Goal: Task Accomplishment & Management: Use online tool/utility

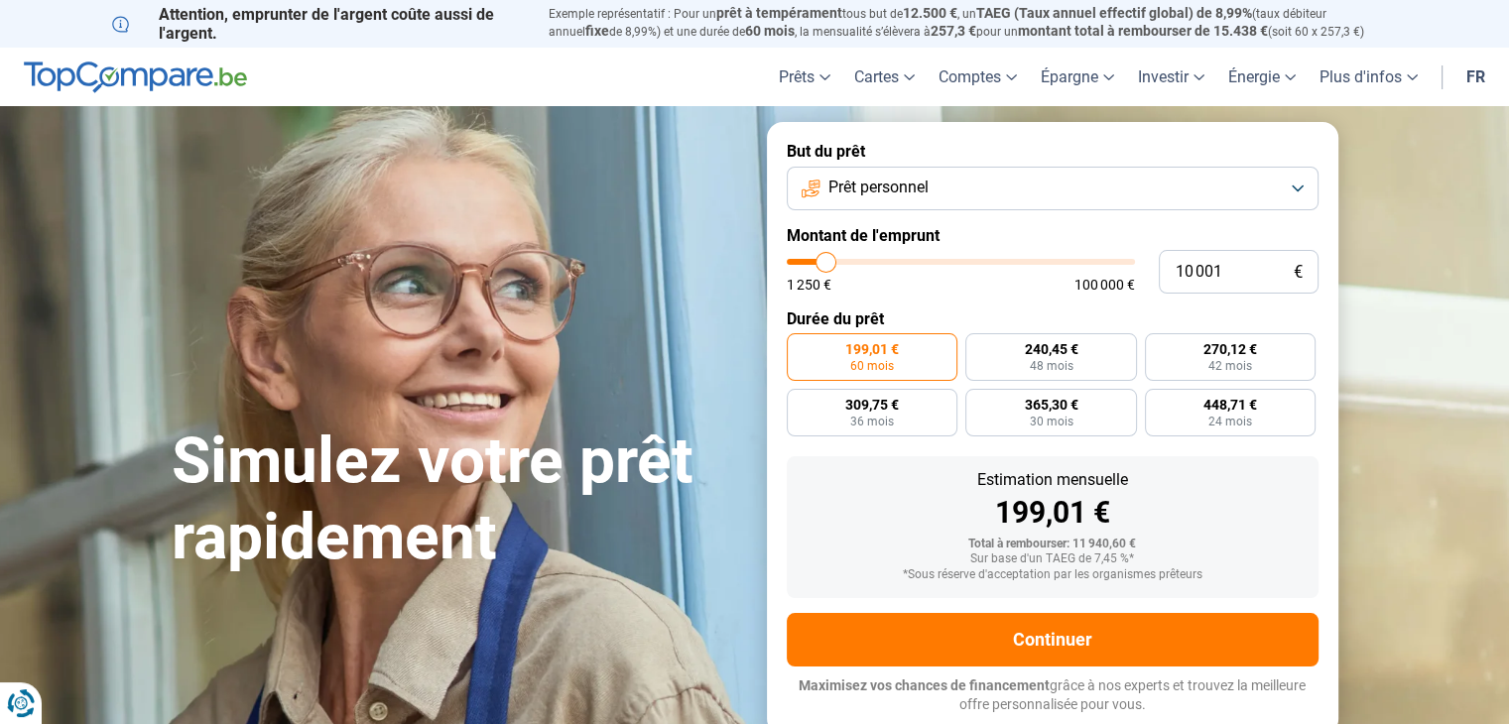
type input "100 000"
type input "100000"
click at [1134, 264] on input "range" at bounding box center [961, 262] width 348 height 6
radio input "false"
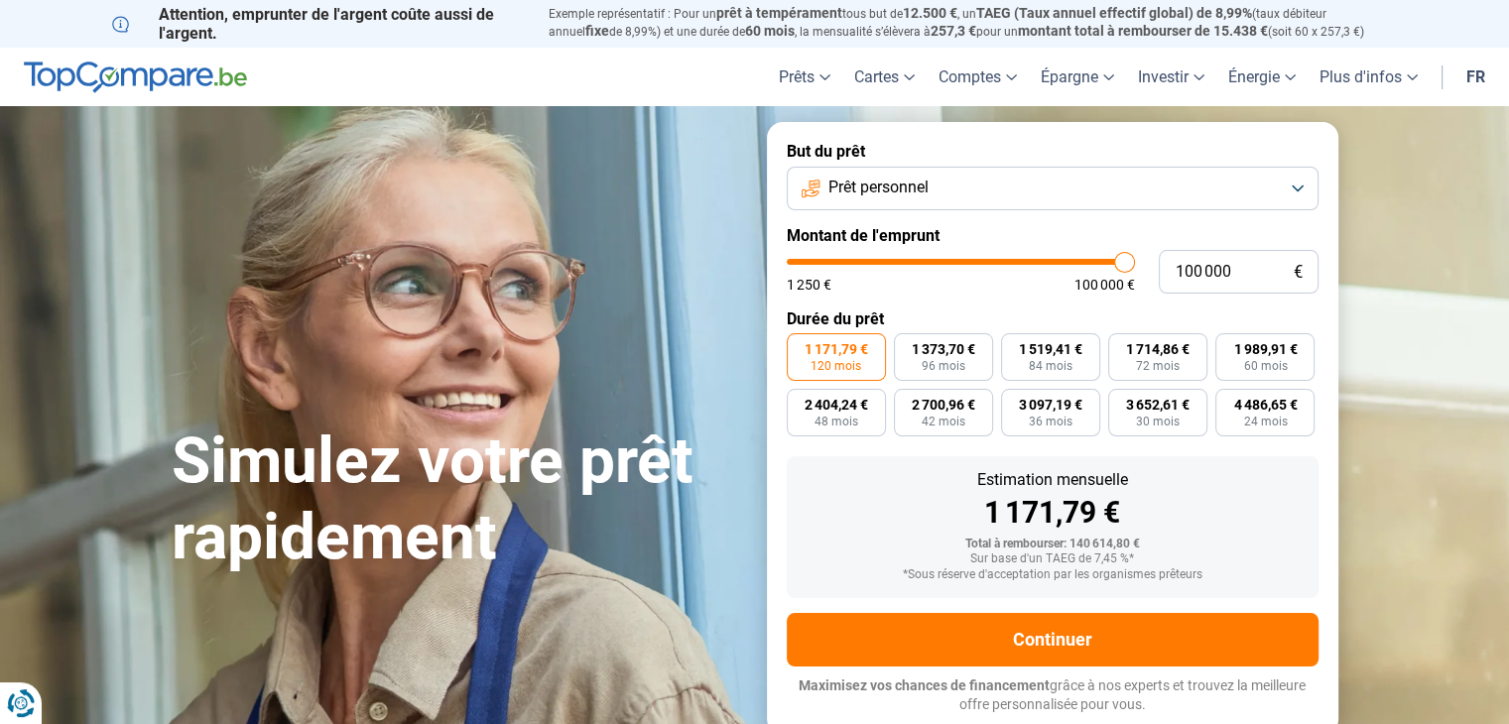
click at [942, 185] on button "Prêt personnel" at bounding box center [1053, 189] width 532 height 44
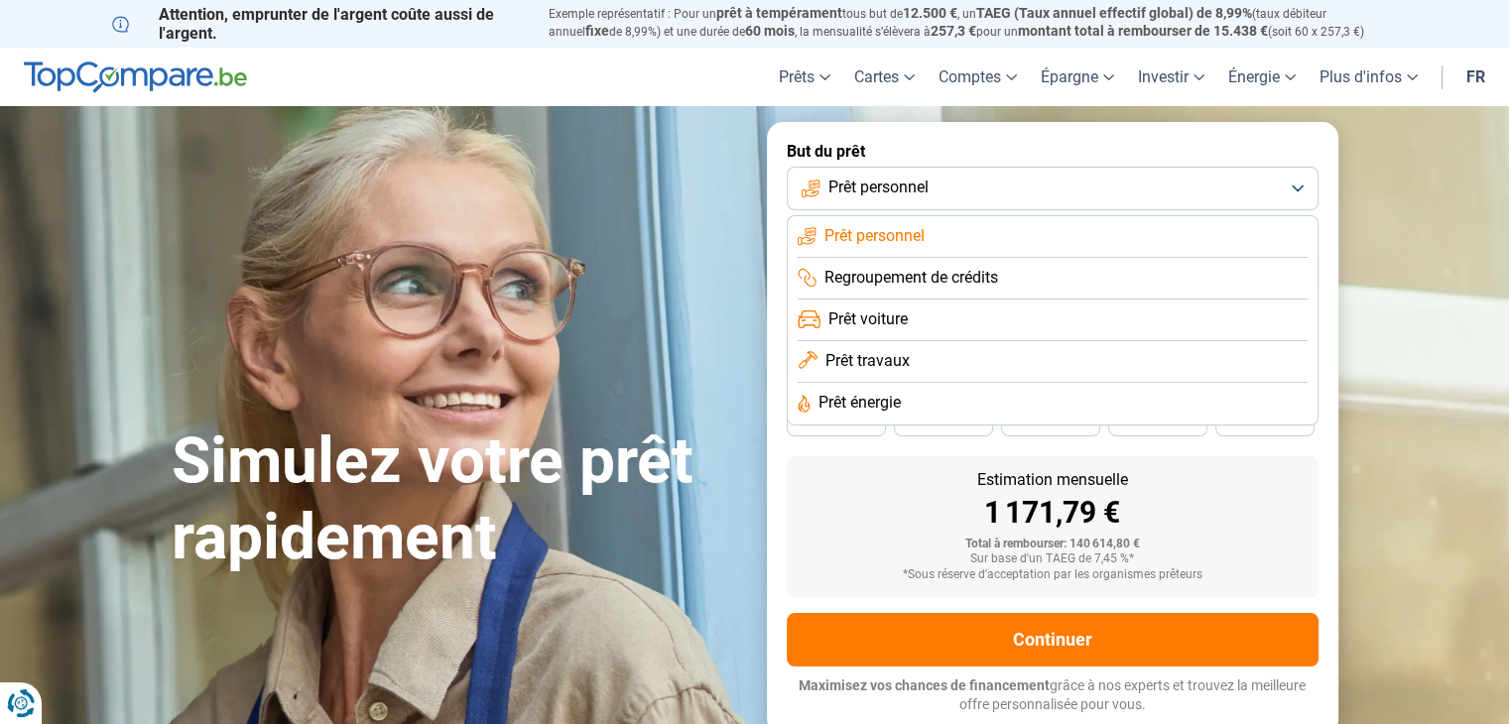
click at [882, 408] on span "Prêt énergie" at bounding box center [860, 403] width 82 height 22
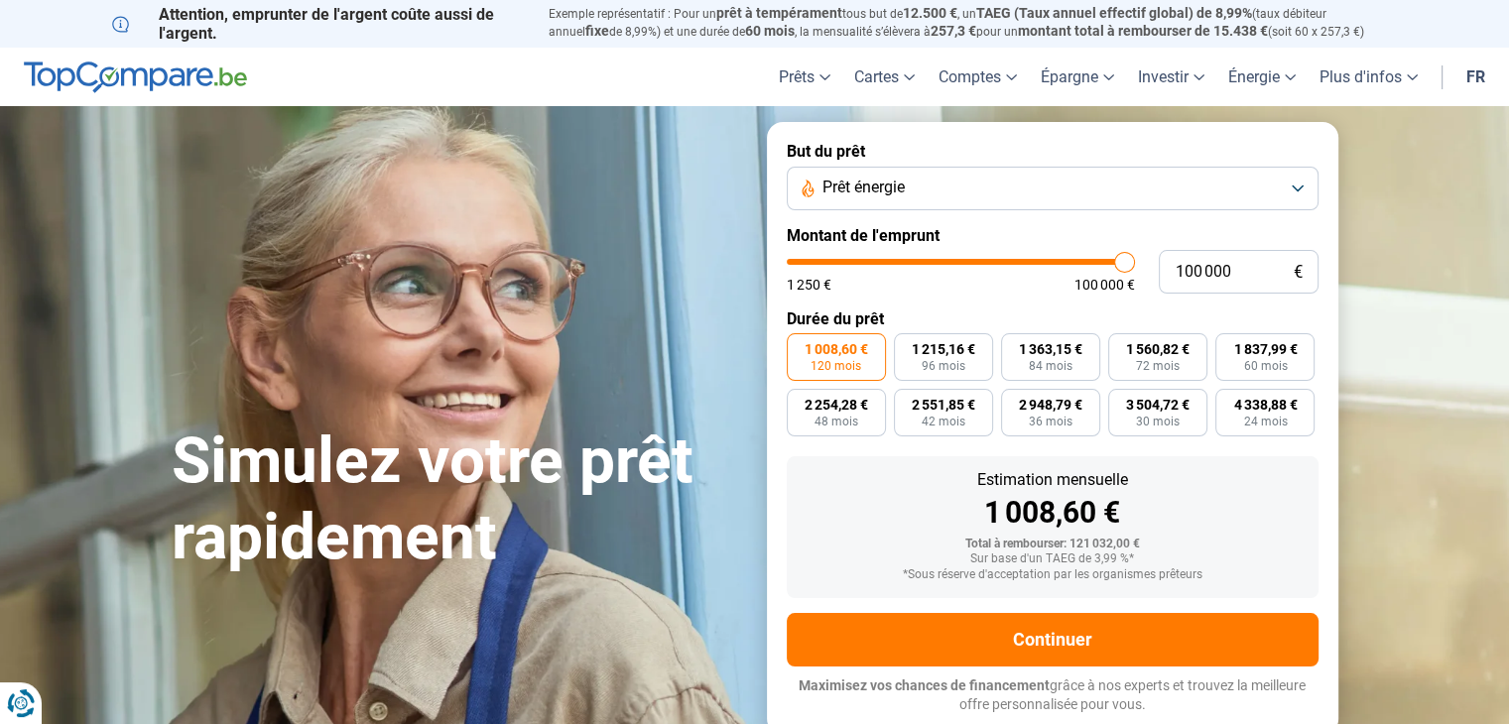
click at [910, 199] on button "Prêt énergie" at bounding box center [1053, 189] width 532 height 44
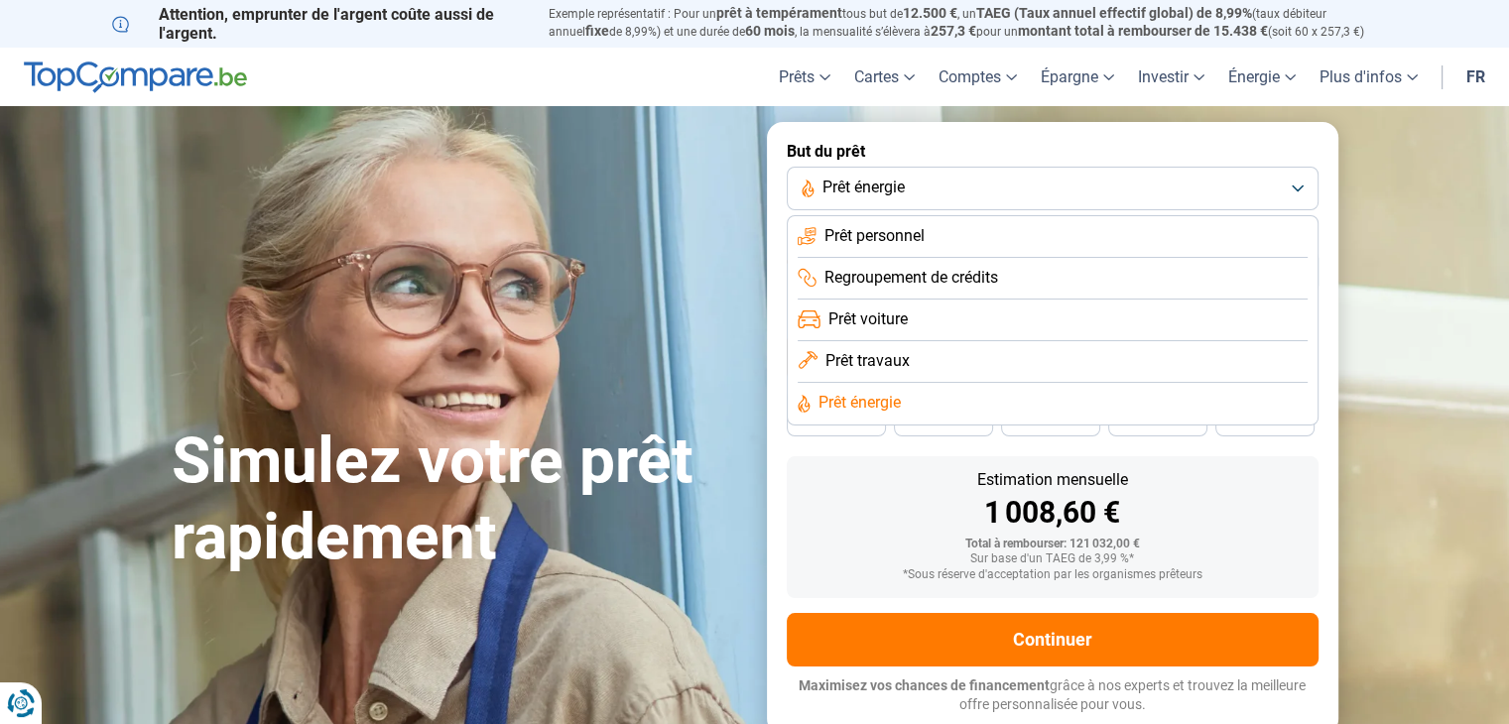
click at [896, 366] on span "Prêt travaux" at bounding box center [868, 361] width 84 height 22
